Goal: Navigation & Orientation: Find specific page/section

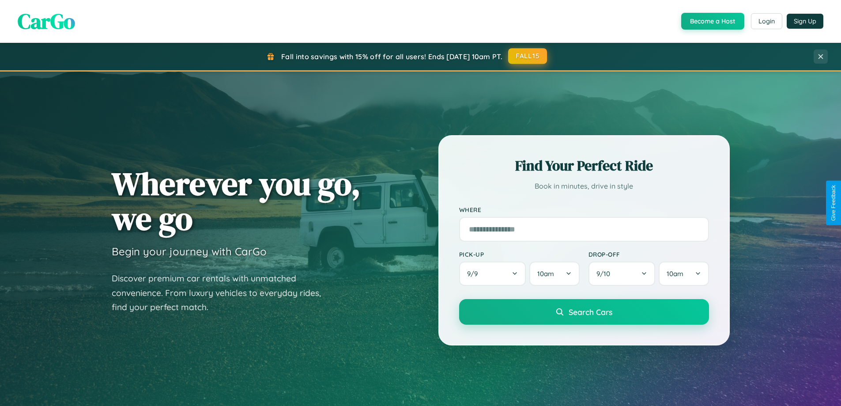
click at [528, 57] on button "FALL15" at bounding box center [527, 56] width 39 height 16
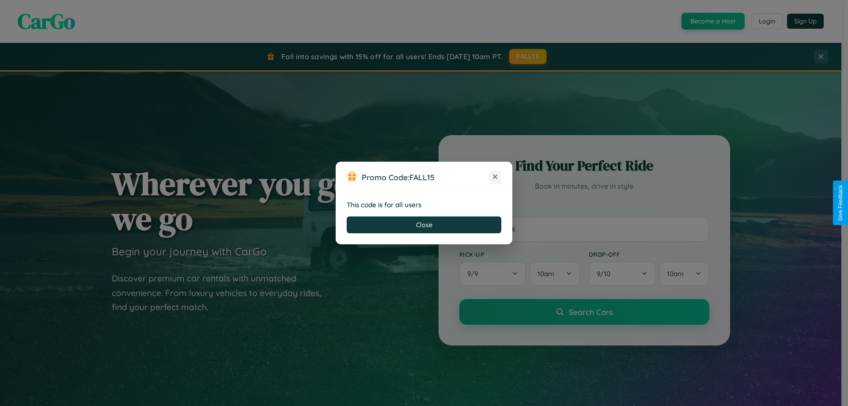
click at [495, 177] on icon at bounding box center [495, 176] width 9 height 9
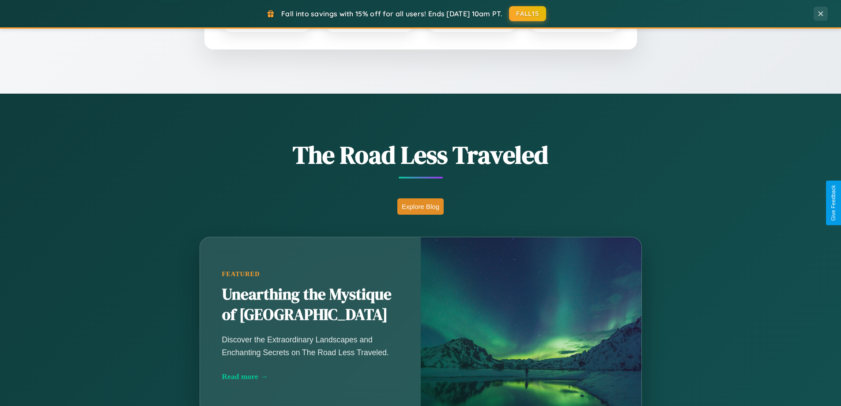
scroll to position [608, 0]
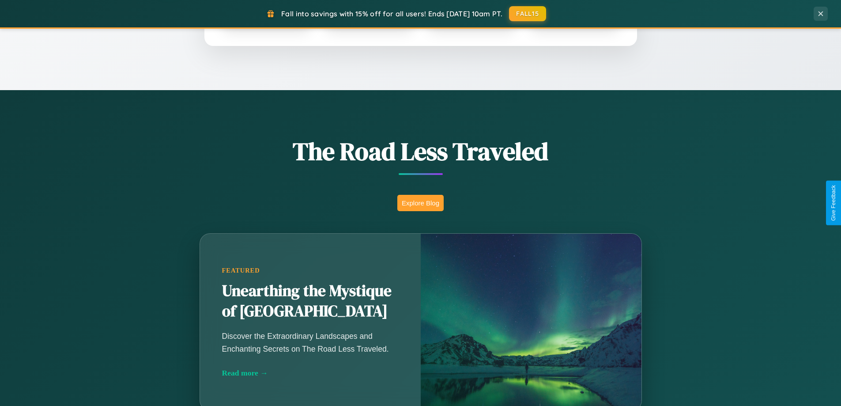
click at [420, 203] on button "Explore Blog" at bounding box center [420, 203] width 46 height 16
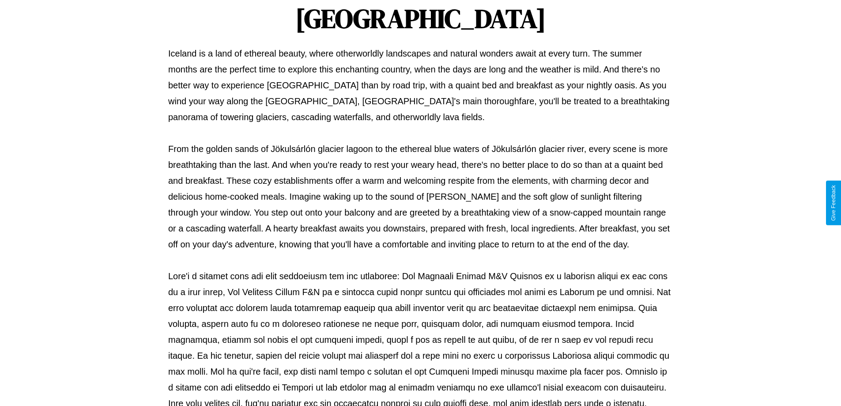
scroll to position [286, 0]
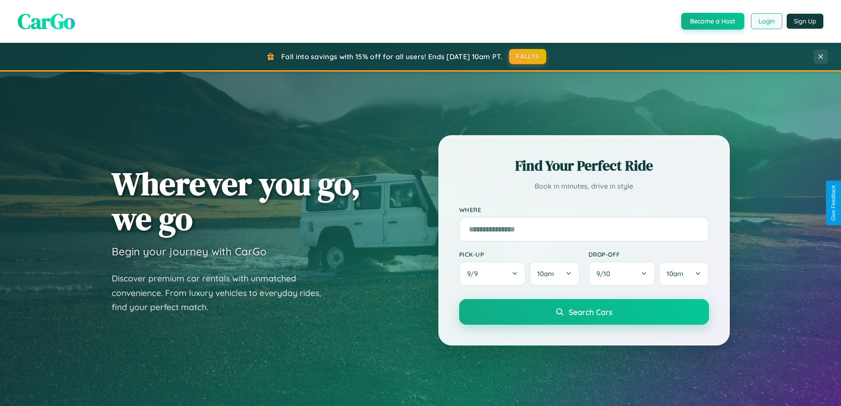
click at [766, 21] on button "Login" at bounding box center [766, 21] width 31 height 16
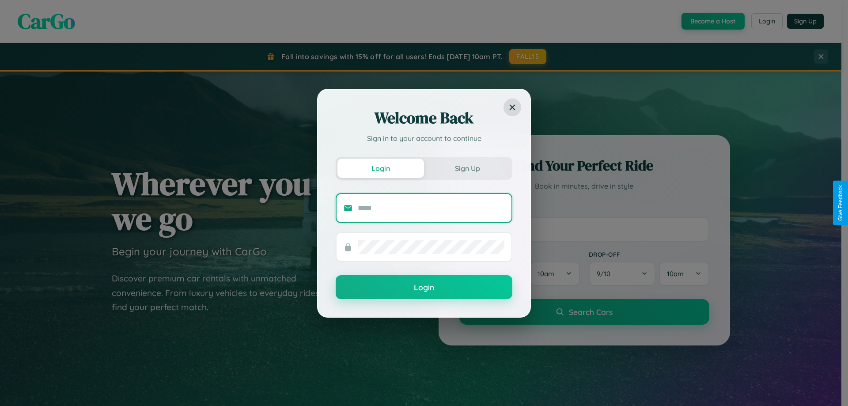
click at [431, 208] on input "text" at bounding box center [431, 208] width 147 height 14
type input "**********"
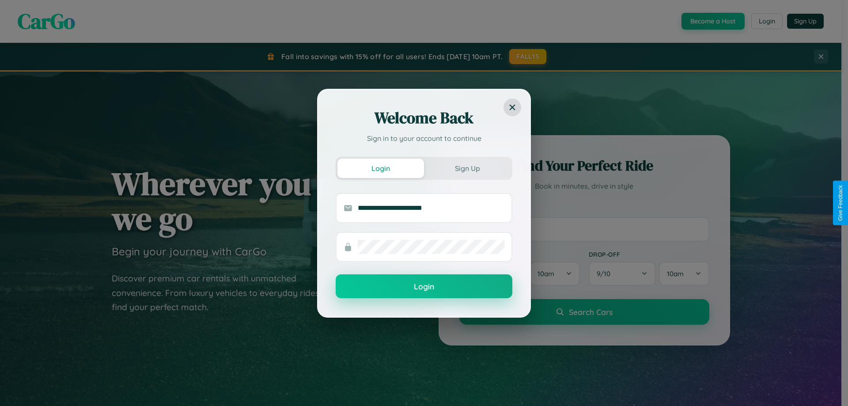
click at [424, 287] on button "Login" at bounding box center [424, 286] width 177 height 24
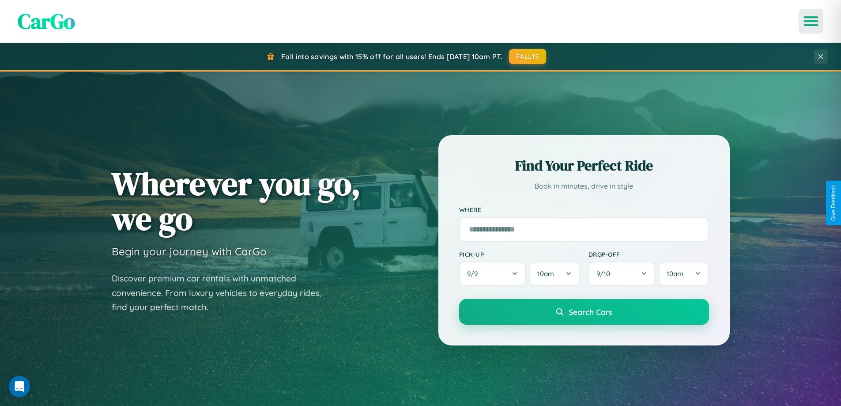
click at [811, 21] on icon "Open menu" at bounding box center [811, 21] width 13 height 8
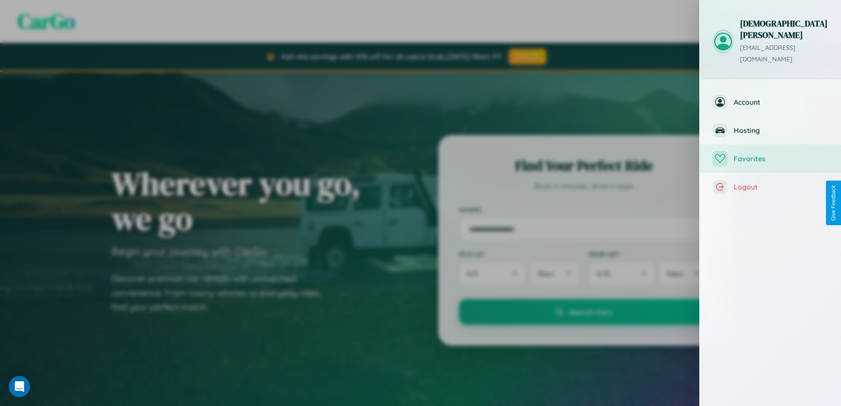
click at [771, 154] on span "Favorites" at bounding box center [781, 158] width 94 height 9
